Goal: Browse casually

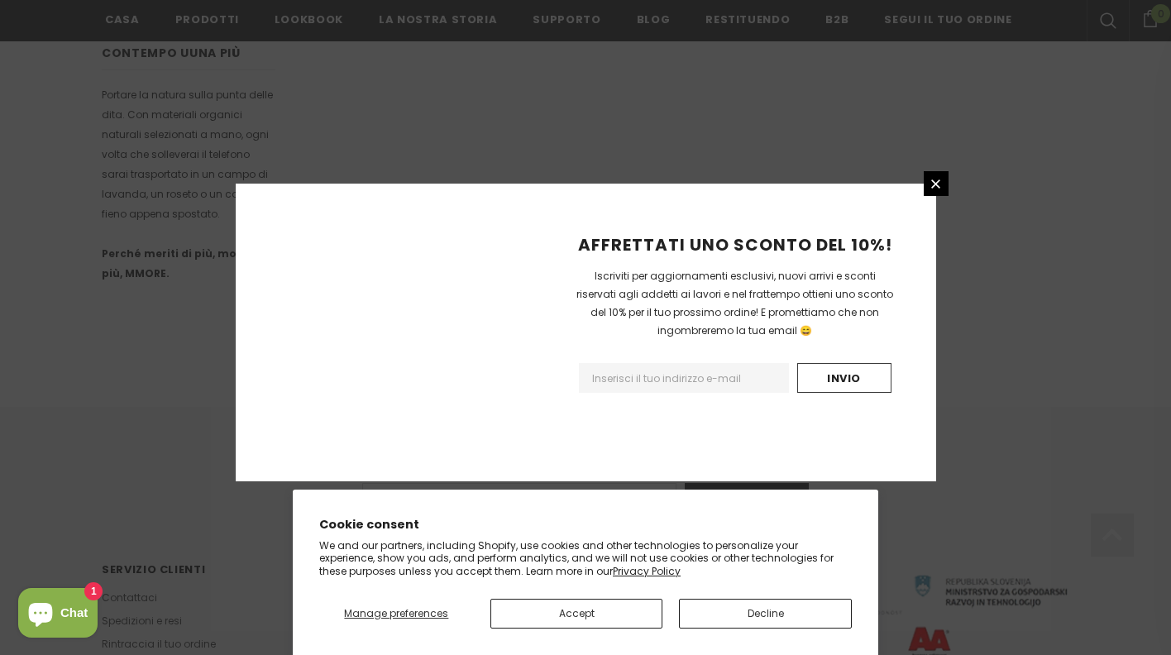
scroll to position [1041, 0]
